Goal: Task Accomplishment & Management: Complete application form

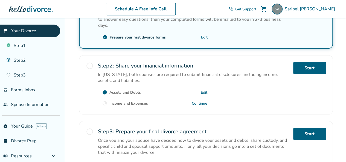
scroll to position [148, 0]
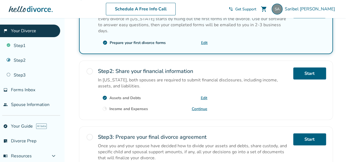
click at [129, 107] on div "radio_button_unchecked Step 2 : Share your financial information In New Jersey,…" at bounding box center [206, 90] width 254 height 59
click at [133, 106] on div "Income and Expenses" at bounding box center [128, 108] width 39 height 5
click at [204, 106] on link "Continue" at bounding box center [200, 108] width 16 height 5
click at [310, 67] on link "Start" at bounding box center [309, 73] width 33 height 12
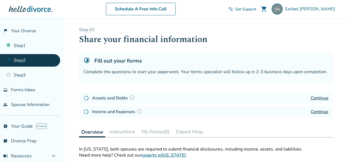
click at [322, 100] on link "Continue" at bounding box center [319, 98] width 18 height 6
click at [111, 96] on h4 "Assets and Debts" at bounding box center [114, 98] width 44 height 7
click at [115, 97] on h4 "Assets and Debts" at bounding box center [114, 98] width 44 height 7
click at [110, 99] on h4 "Assets and Debts" at bounding box center [114, 98] width 44 height 7
click at [321, 98] on link "Continue" at bounding box center [319, 98] width 18 height 6
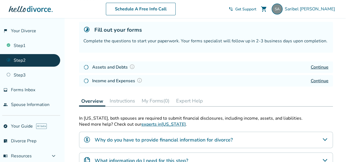
scroll to position [32, 0]
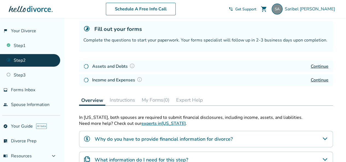
click at [321, 81] on link "Continue" at bounding box center [319, 80] width 18 height 6
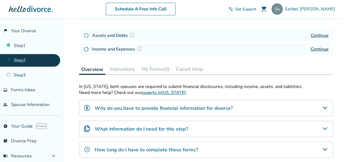
scroll to position [63, 0]
click at [243, 127] on div "What information do I need for this step?" at bounding box center [206, 128] width 254 height 16
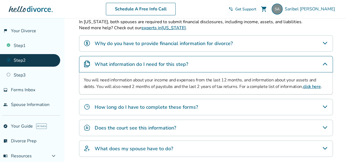
scroll to position [129, 0]
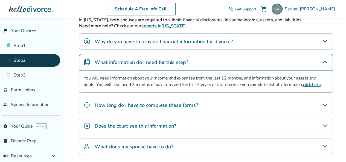
click at [213, 104] on div "How long do I have to complete these forms?" at bounding box center [206, 105] width 254 height 16
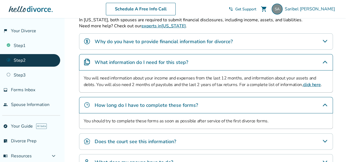
click at [210, 105] on div "How long do I have to complete these forms?" at bounding box center [206, 105] width 254 height 16
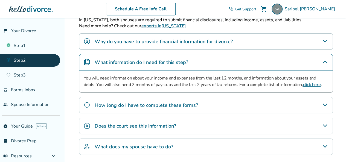
click at [202, 123] on div "Does the court see this information?" at bounding box center [206, 126] width 254 height 16
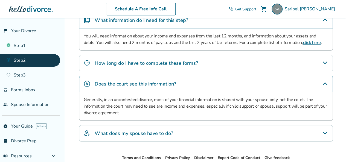
scroll to position [174, 0]
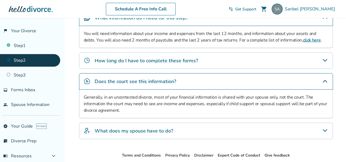
click at [218, 82] on div "Does the court see this information?" at bounding box center [206, 81] width 254 height 16
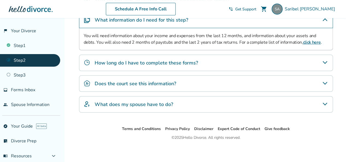
click at [207, 104] on div "What does my spouse have to do?" at bounding box center [206, 104] width 254 height 16
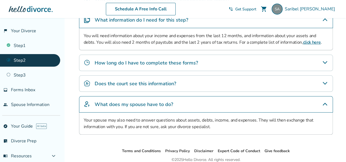
scroll to position [174, 0]
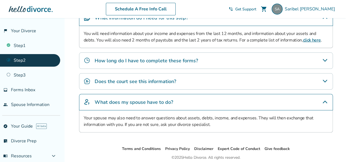
click at [210, 107] on div "What does my spouse have to do?" at bounding box center [206, 102] width 254 height 16
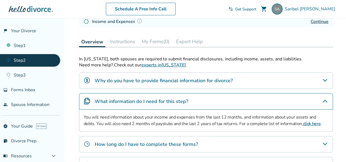
scroll to position [89, 0]
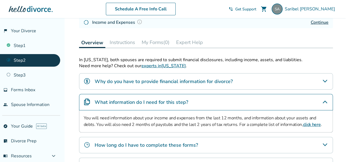
click at [208, 101] on div "What information do I need for this step?" at bounding box center [206, 102] width 254 height 16
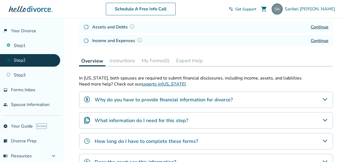
scroll to position [67, 0]
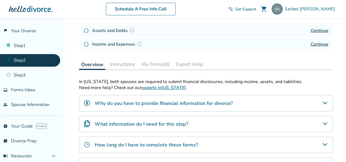
click at [209, 101] on h4 "Why do you have to provide financial information for divorce?" at bounding box center [164, 103] width 138 height 7
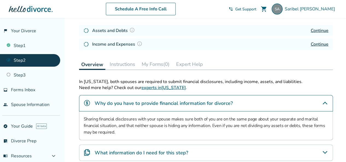
click at [210, 105] on h4 "Why do you have to provide financial information for divorce?" at bounding box center [164, 103] width 138 height 7
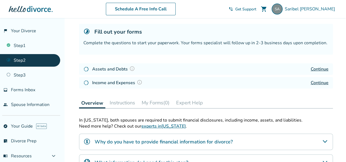
scroll to position [27, 0]
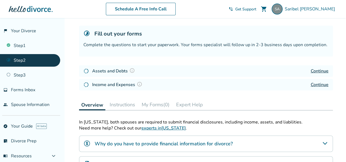
click at [121, 102] on button "Instructions" at bounding box center [122, 104] width 30 height 11
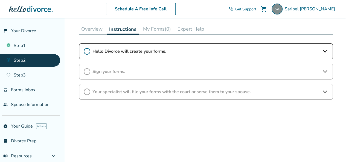
scroll to position [102, 0]
click at [233, 52] on span "Hello Divorce will create your forms." at bounding box center [205, 52] width 227 height 6
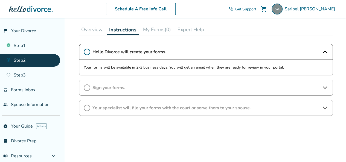
click at [232, 93] on div "Sign your forms." at bounding box center [206, 88] width 254 height 16
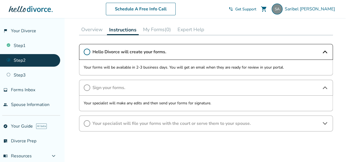
click at [211, 101] on p "Your specialist will make any edits and then send your forms for signature." at bounding box center [206, 103] width 244 height 7
click at [196, 121] on span "Your specialist will file your forms with the court or serve them to your spous…" at bounding box center [205, 123] width 227 height 6
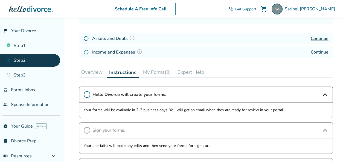
scroll to position [59, 0]
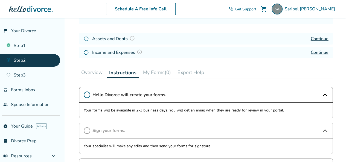
click at [153, 73] on button "My Forms (0)" at bounding box center [157, 72] width 32 height 11
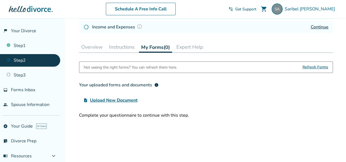
scroll to position [88, 0]
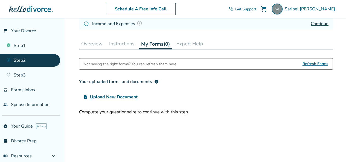
click at [313, 64] on span "Refresh Forms" at bounding box center [315, 63] width 26 height 11
click at [310, 67] on span "Refresh Forms" at bounding box center [315, 63] width 26 height 11
click at [194, 44] on button "Expert Help" at bounding box center [189, 43] width 31 height 11
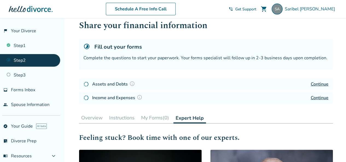
scroll to position [10, 0]
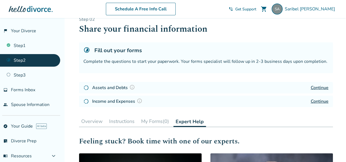
click at [318, 88] on link "Continue" at bounding box center [319, 88] width 18 height 6
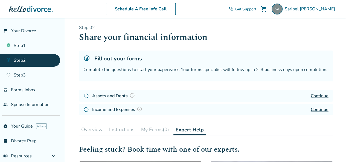
scroll to position [2, 0]
click at [107, 64] on div "Fill out your forms Complete the questions to start your paperwork. Your forms …" at bounding box center [206, 66] width 254 height 31
click at [106, 97] on h4 "Assets and Debts" at bounding box center [114, 95] width 44 height 7
click at [128, 94] on button at bounding box center [132, 95] width 9 height 7
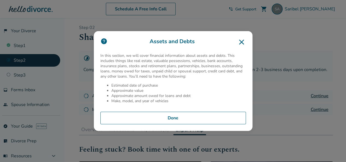
click at [260, 37] on div "Assets and Debts In this section, we will cover financial information about ass…" at bounding box center [173, 81] width 346 height 162
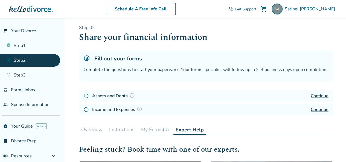
click at [172, 96] on div "Assets and Debts Continue" at bounding box center [206, 95] width 254 height 11
click at [314, 95] on link "Continue" at bounding box center [319, 96] width 18 height 6
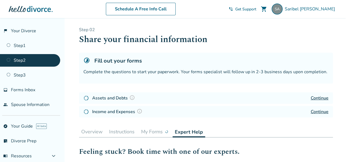
scroll to position [2, 0]
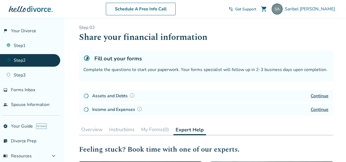
click at [322, 111] on link "Continue" at bounding box center [319, 110] width 18 height 6
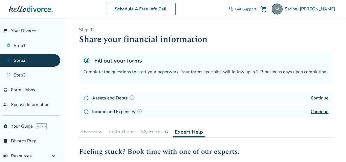
scroll to position [2, 0]
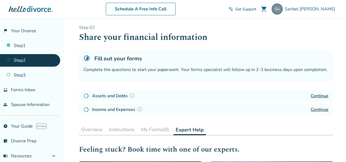
click at [139, 111] on img at bounding box center [139, 108] width 5 height 5
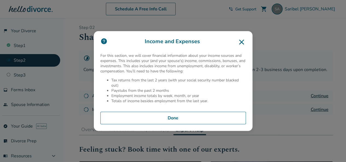
click at [213, 117] on button "Done" at bounding box center [172, 118] width 145 height 13
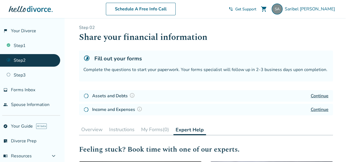
click at [328, 110] on link "Continue" at bounding box center [319, 110] width 18 height 6
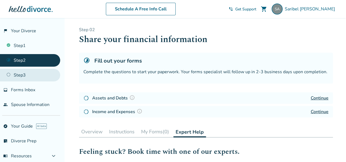
click at [23, 74] on link "Step 3" at bounding box center [30, 75] width 60 height 13
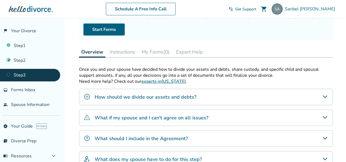
scroll to position [56, 0]
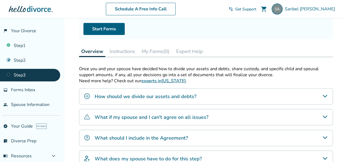
click at [256, 93] on div "How should we divide our assets and debts?" at bounding box center [206, 96] width 254 height 16
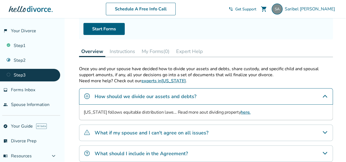
click at [267, 93] on div "How should we divide our assets and debts?" at bounding box center [206, 96] width 254 height 16
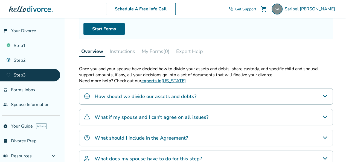
click at [254, 113] on div "What if my spouse and I can't agree on all issues?" at bounding box center [206, 117] width 254 height 16
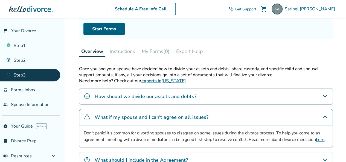
click at [253, 114] on div "What if my spouse and I can't agree on all issues?" at bounding box center [206, 117] width 254 height 16
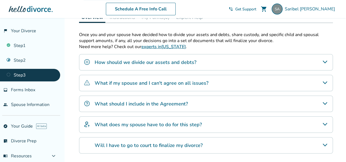
scroll to position [96, 0]
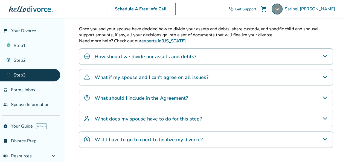
click at [252, 93] on div "What should I include in the Agreement?" at bounding box center [206, 98] width 254 height 16
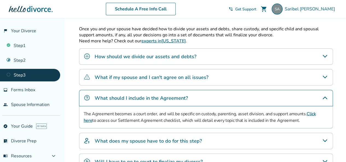
click at [251, 99] on div "What should I include in the Agreement?" at bounding box center [206, 98] width 254 height 16
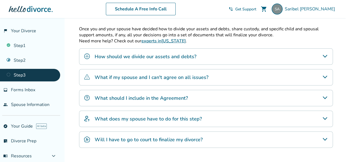
click at [247, 119] on div "What does my spouse have to do for this step?" at bounding box center [206, 119] width 254 height 16
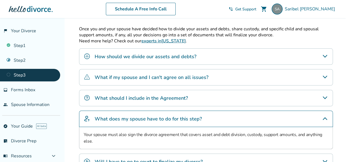
click at [248, 119] on div "What does my spouse have to do for this step?" at bounding box center [206, 119] width 254 height 16
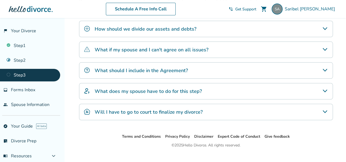
scroll to position [124, 0]
click at [250, 110] on div "Will I have to go to court to finalize my divorce?" at bounding box center [206, 112] width 254 height 16
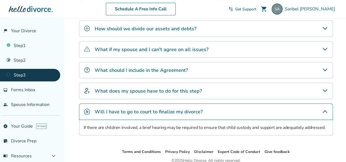
click at [254, 112] on div "Will I have to go to court to finalize my divorce?" at bounding box center [206, 112] width 254 height 16
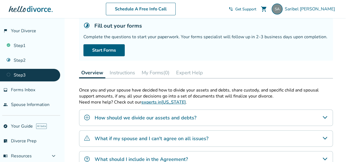
scroll to position [34, 0]
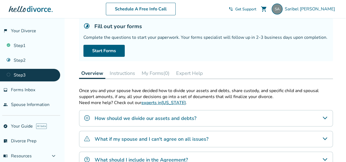
click at [125, 73] on button "Instructions" at bounding box center [122, 73] width 30 height 11
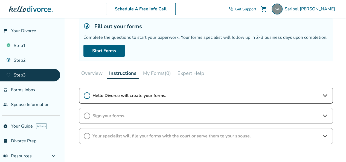
click at [258, 98] on span "Hello Divorce will create your forms." at bounding box center [205, 96] width 227 height 6
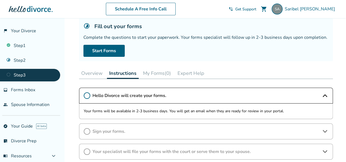
click at [267, 96] on span "Hello Divorce will create your forms." at bounding box center [205, 96] width 227 height 6
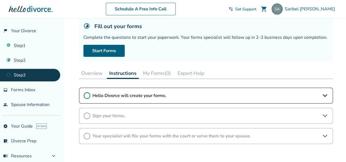
click at [246, 117] on span "Sign your forms." at bounding box center [205, 116] width 227 height 6
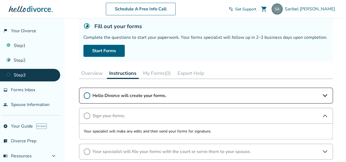
click at [251, 113] on span "Sign your forms." at bounding box center [205, 116] width 227 height 6
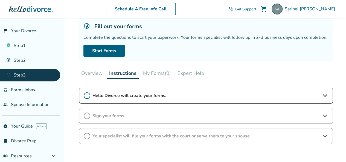
click at [229, 134] on span "Your specialist will file your forms with the court or serve them to your spous…" at bounding box center [205, 136] width 227 height 6
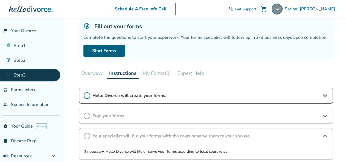
click at [228, 134] on span "Your specialist will file your forms with the court or serve them to your spous…" at bounding box center [205, 136] width 227 height 6
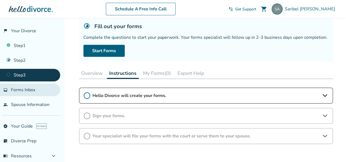
click at [17, 91] on span "Forms Inbox" at bounding box center [23, 90] width 24 height 6
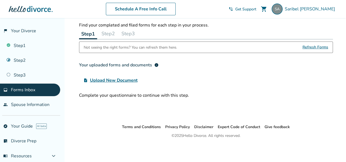
click at [133, 81] on span "Upload New Document" at bounding box center [114, 80] width 48 height 7
click at [0, 0] on input "upload_file Upload New Document" at bounding box center [0, 0] width 0 height 0
click at [314, 49] on span "Refresh Forms" at bounding box center [315, 47] width 26 height 11
click at [322, 49] on span "Refresh Forms" at bounding box center [315, 47] width 26 height 11
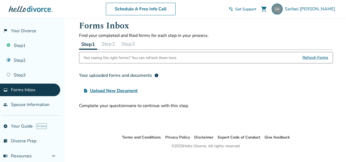
scroll to position [0, 0]
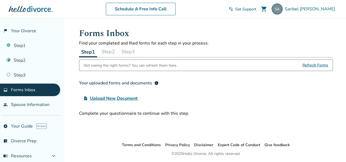
click at [325, 65] on span "Refresh Forms" at bounding box center [315, 65] width 26 height 11
click at [321, 67] on span "Refresh Forms" at bounding box center [315, 65] width 26 height 11
click at [321, 65] on span "Refresh Forms" at bounding box center [315, 65] width 26 height 11
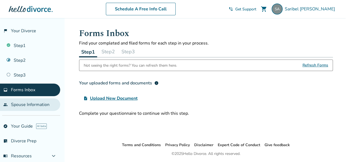
click at [23, 105] on link "people Spouse Information" at bounding box center [30, 104] width 60 height 13
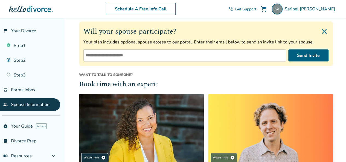
scroll to position [81, 0]
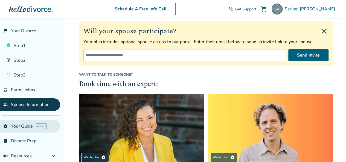
click at [17, 127] on link "explore Your Guide AI beta" at bounding box center [30, 126] width 60 height 13
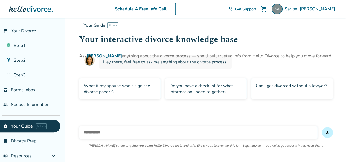
scroll to position [18, 0]
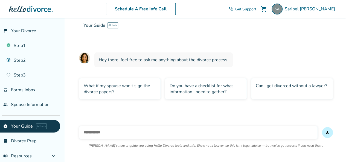
click at [307, 87] on div "Can I get divorced without a lawyer?" at bounding box center [292, 88] width 82 height 21
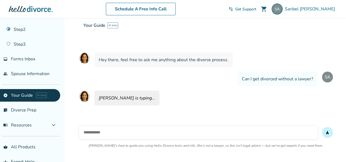
scroll to position [42, 0]
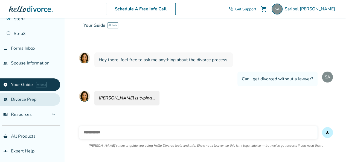
click at [19, 97] on link "list_alt_check Divorce Prep" at bounding box center [30, 99] width 60 height 13
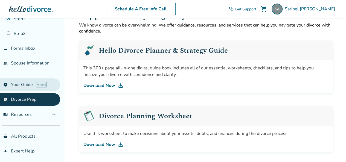
click at [25, 86] on link "explore Your Guide AI beta" at bounding box center [30, 84] width 60 height 13
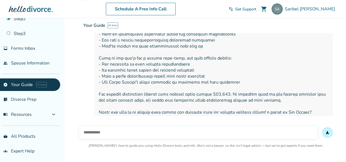
scroll to position [113, 0]
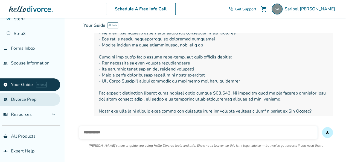
click at [22, 101] on link "list_alt_check Divorce Prep" at bounding box center [30, 99] width 60 height 13
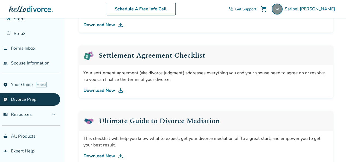
scroll to position [270, 0]
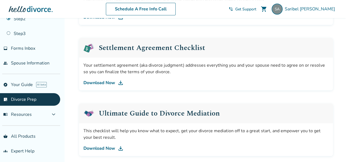
click at [102, 82] on link "Download Now" at bounding box center [205, 83] width 245 height 7
